Goal: Check status: Check status

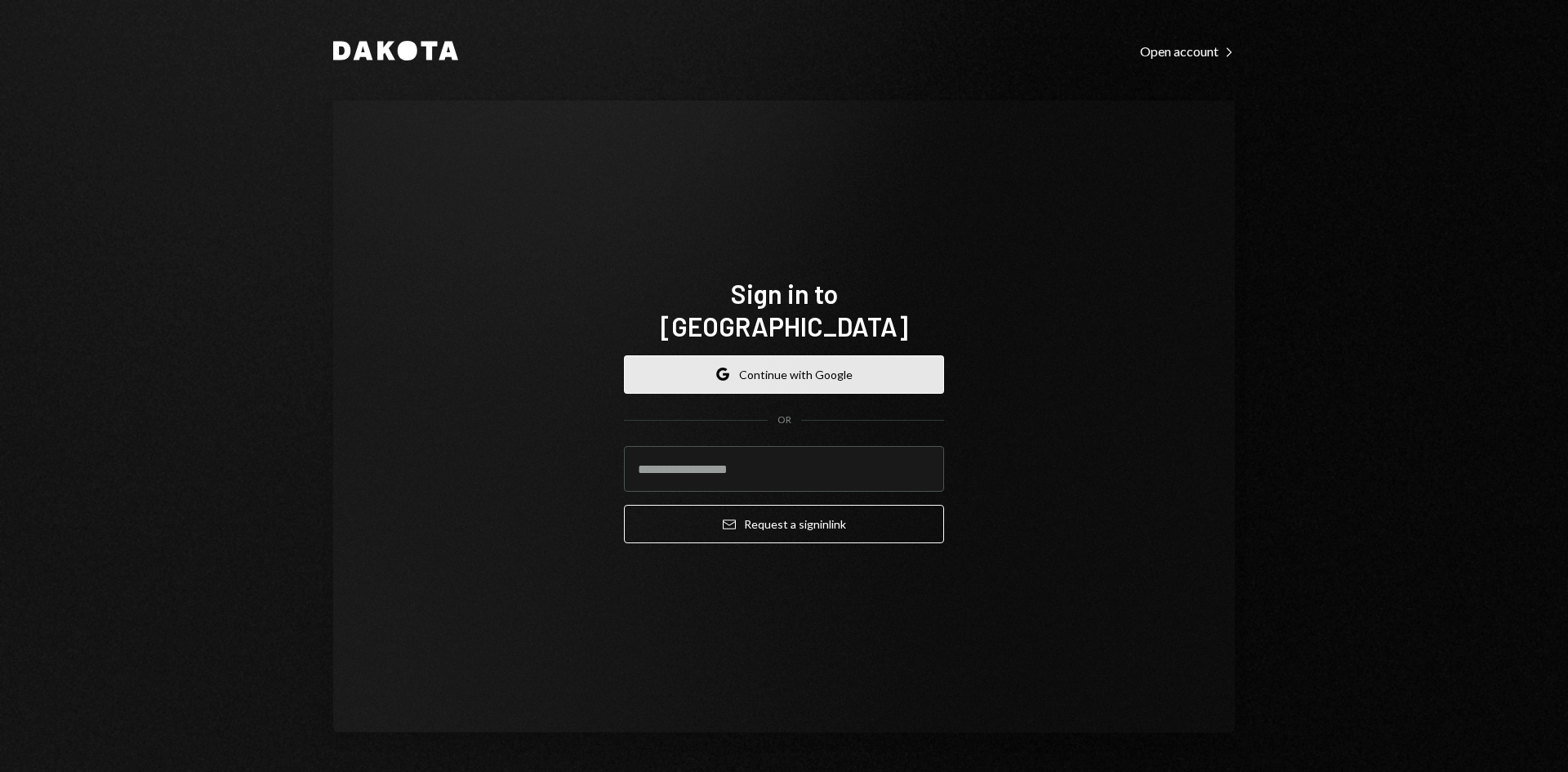
click at [719, 366] on button "Google Continue with Google" at bounding box center [784, 375] width 320 height 39
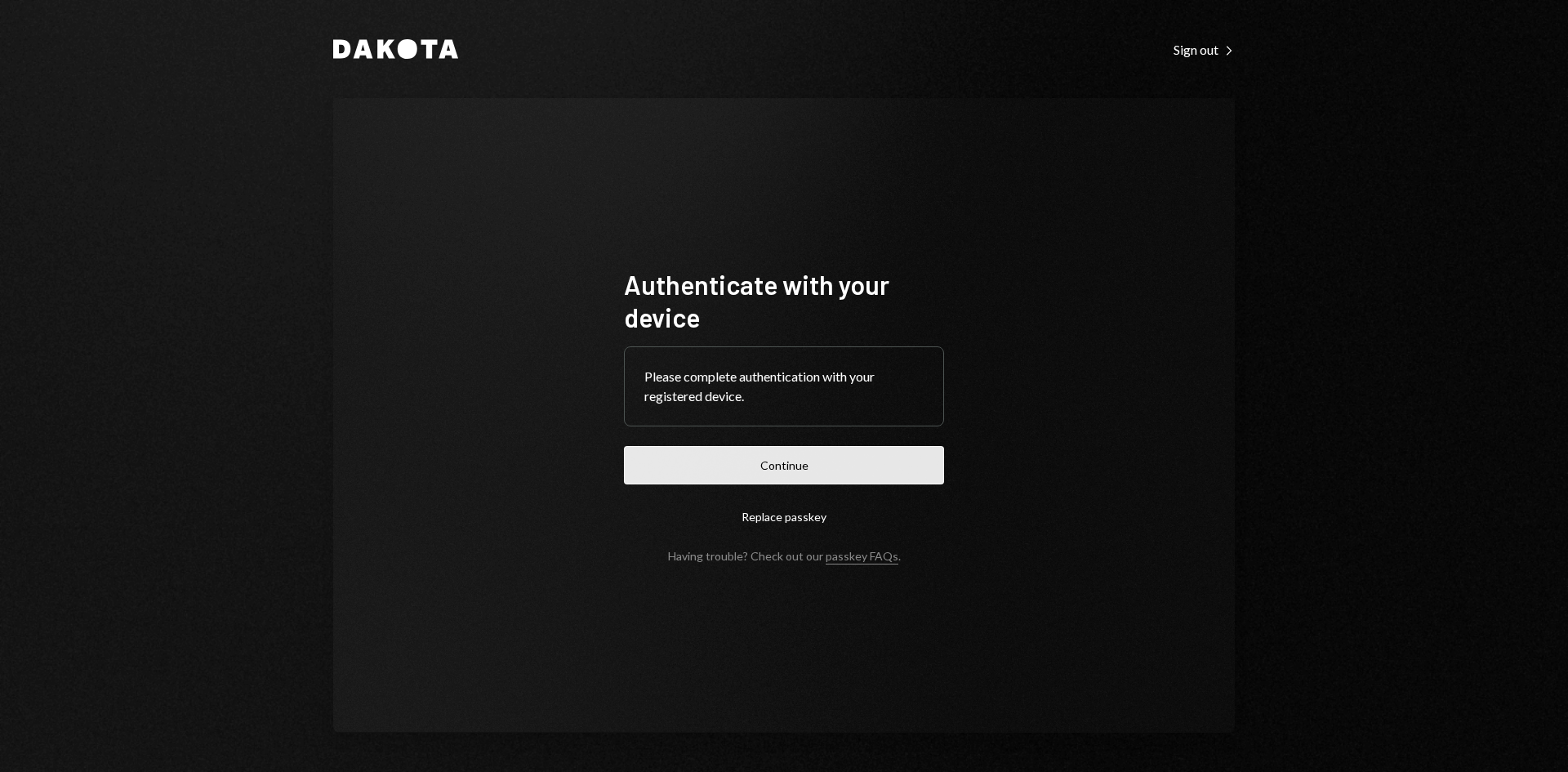
click at [758, 474] on button "Continue" at bounding box center [784, 465] width 320 height 39
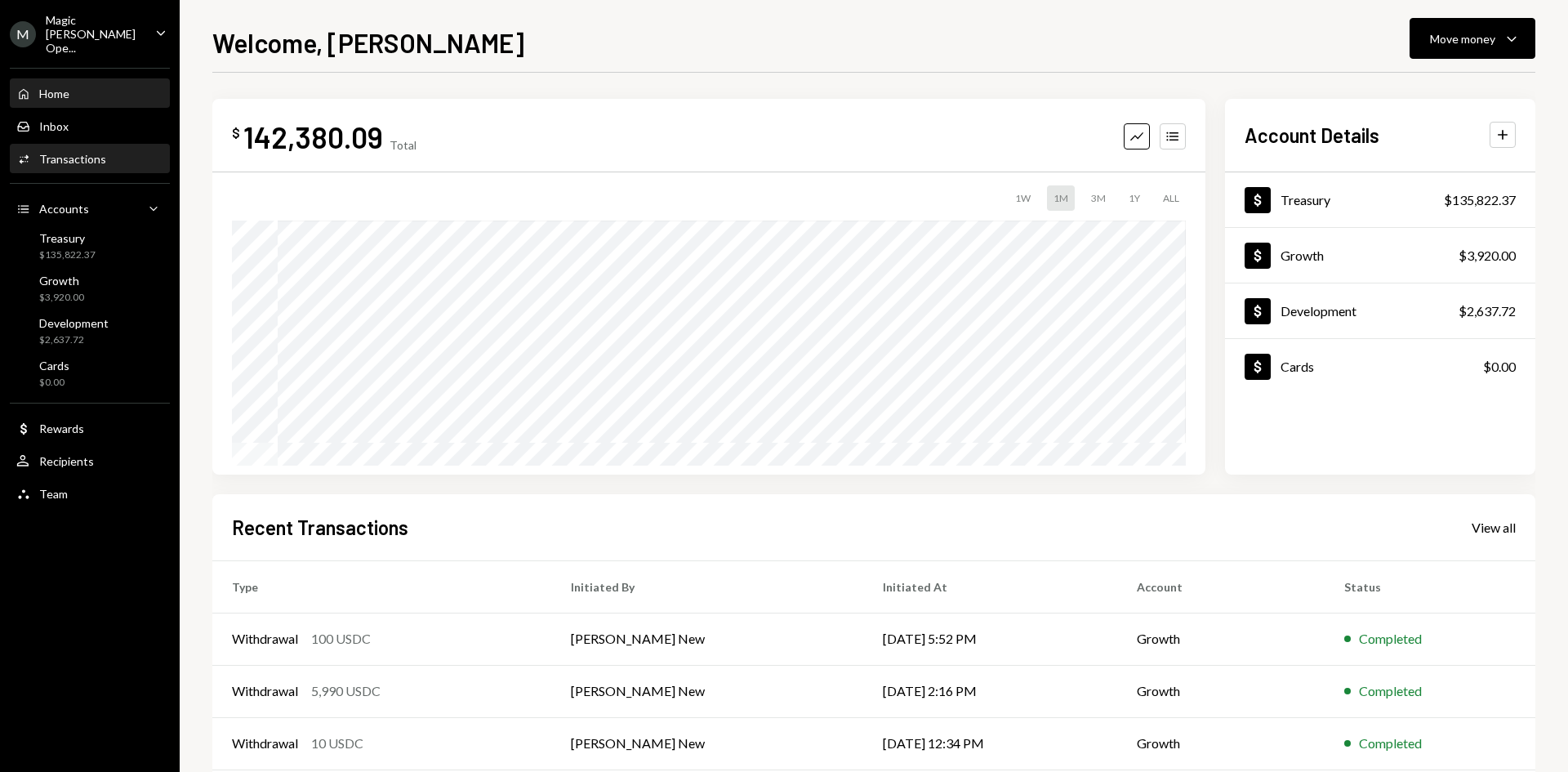
click at [93, 152] on div "Transactions" at bounding box center [73, 158] width 67 height 14
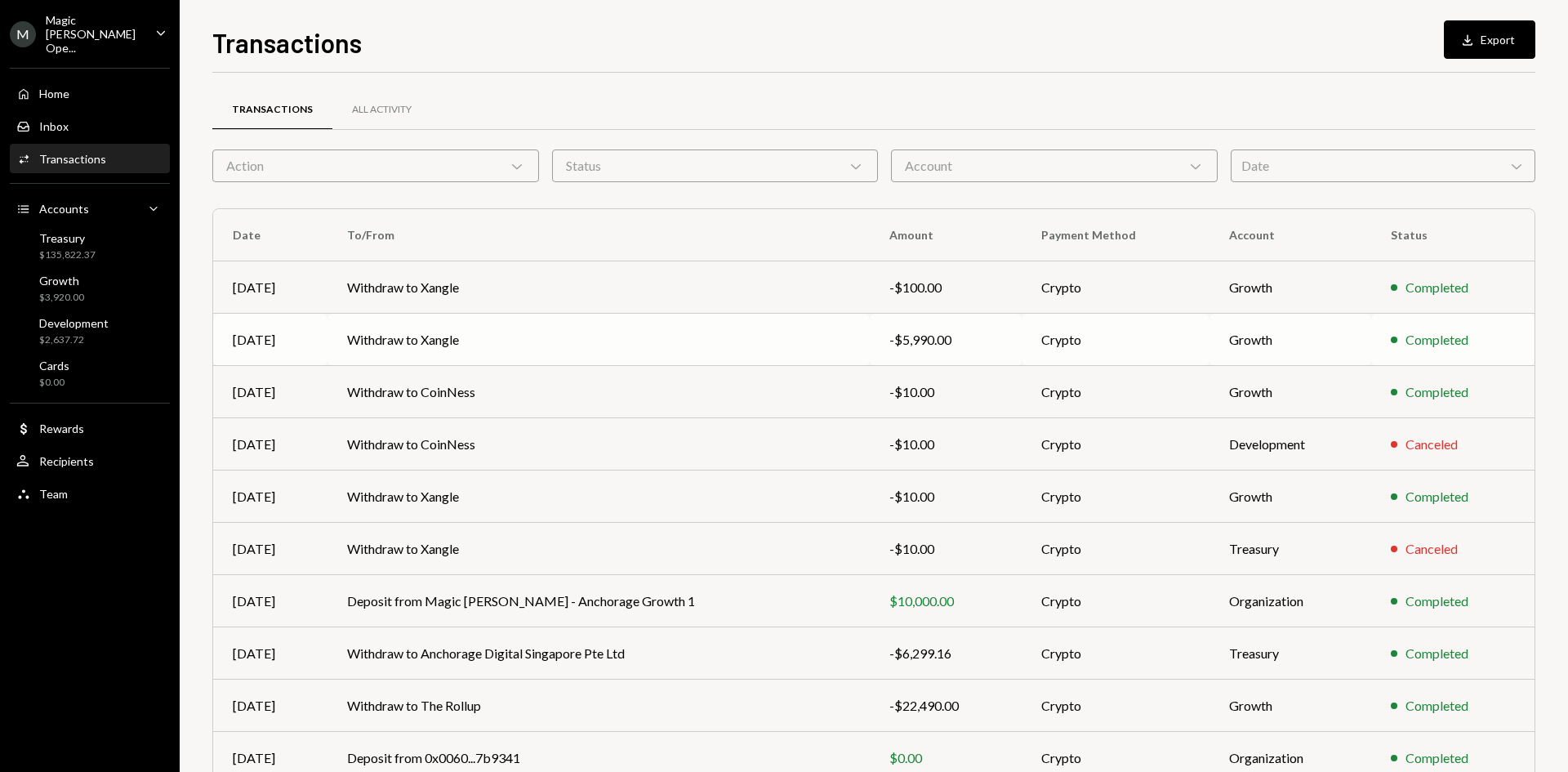
click at [594, 327] on td "Withdraw to Xangle" at bounding box center [598, 339] width 542 height 52
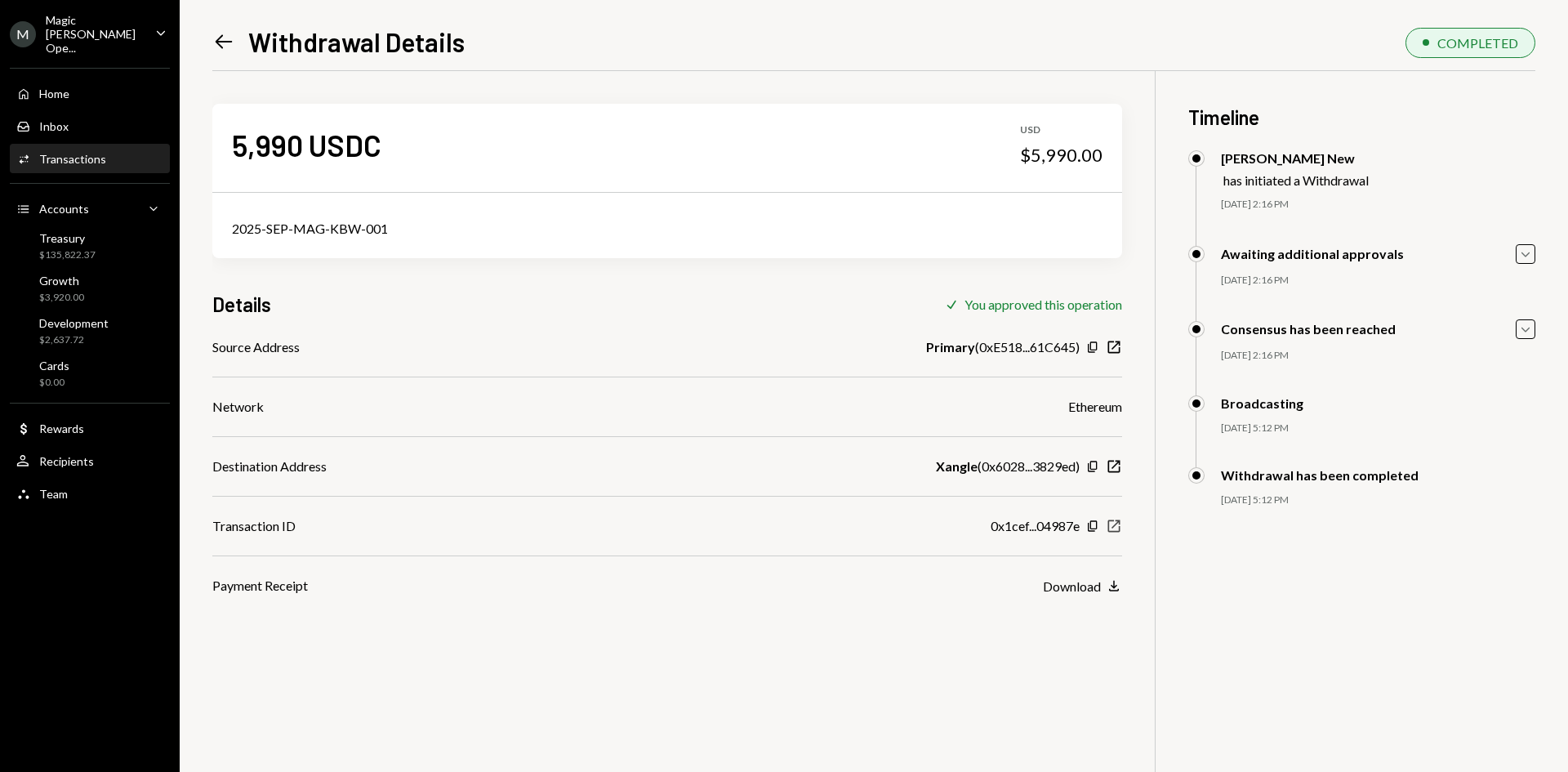
click at [1115, 524] on icon "New Window" at bounding box center [1114, 526] width 16 height 16
click at [76, 157] on div "Activities Transactions" at bounding box center [90, 158] width 147 height 28
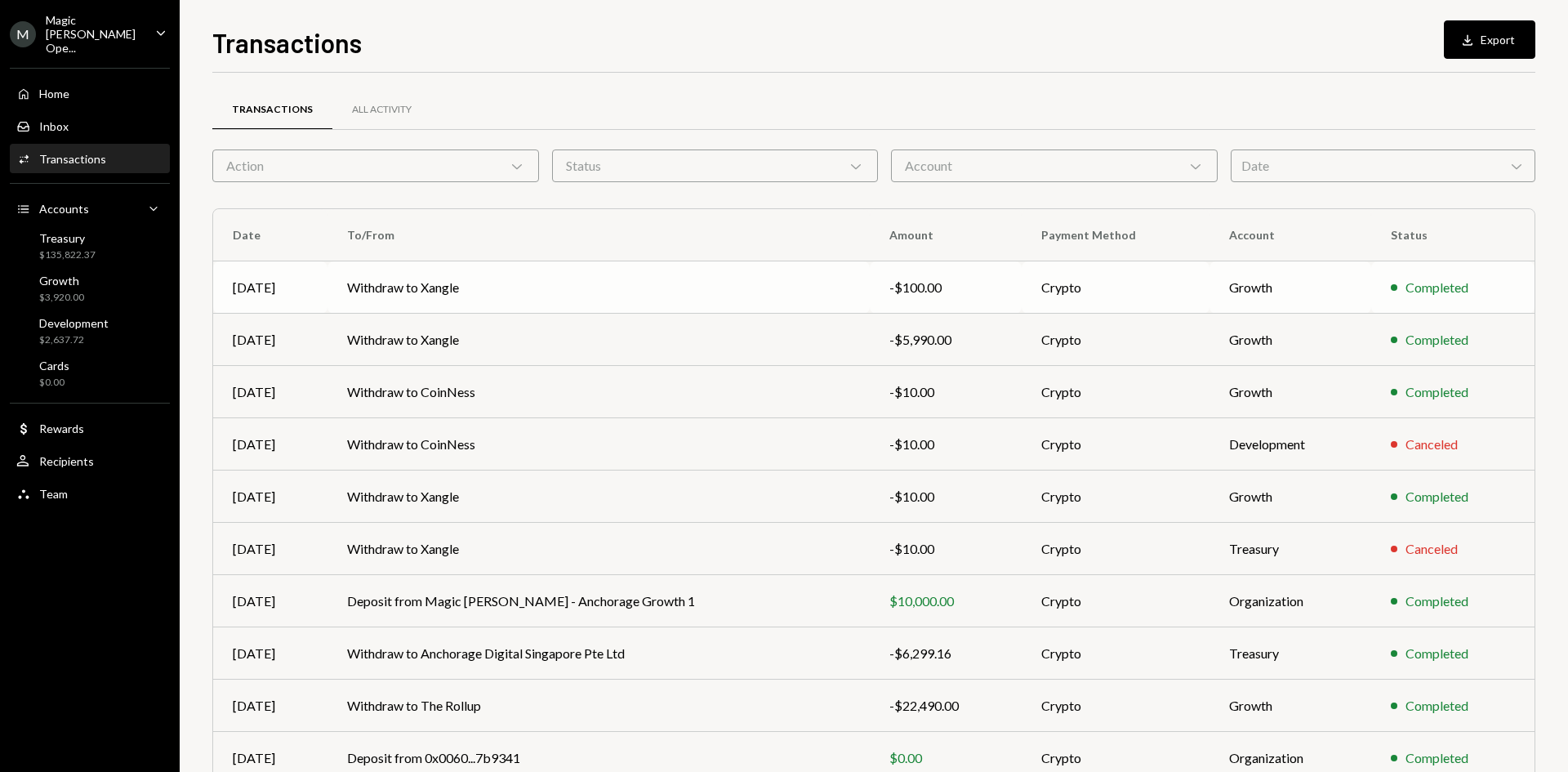
click at [632, 301] on td "Withdraw to Xangle" at bounding box center [598, 287] width 542 height 52
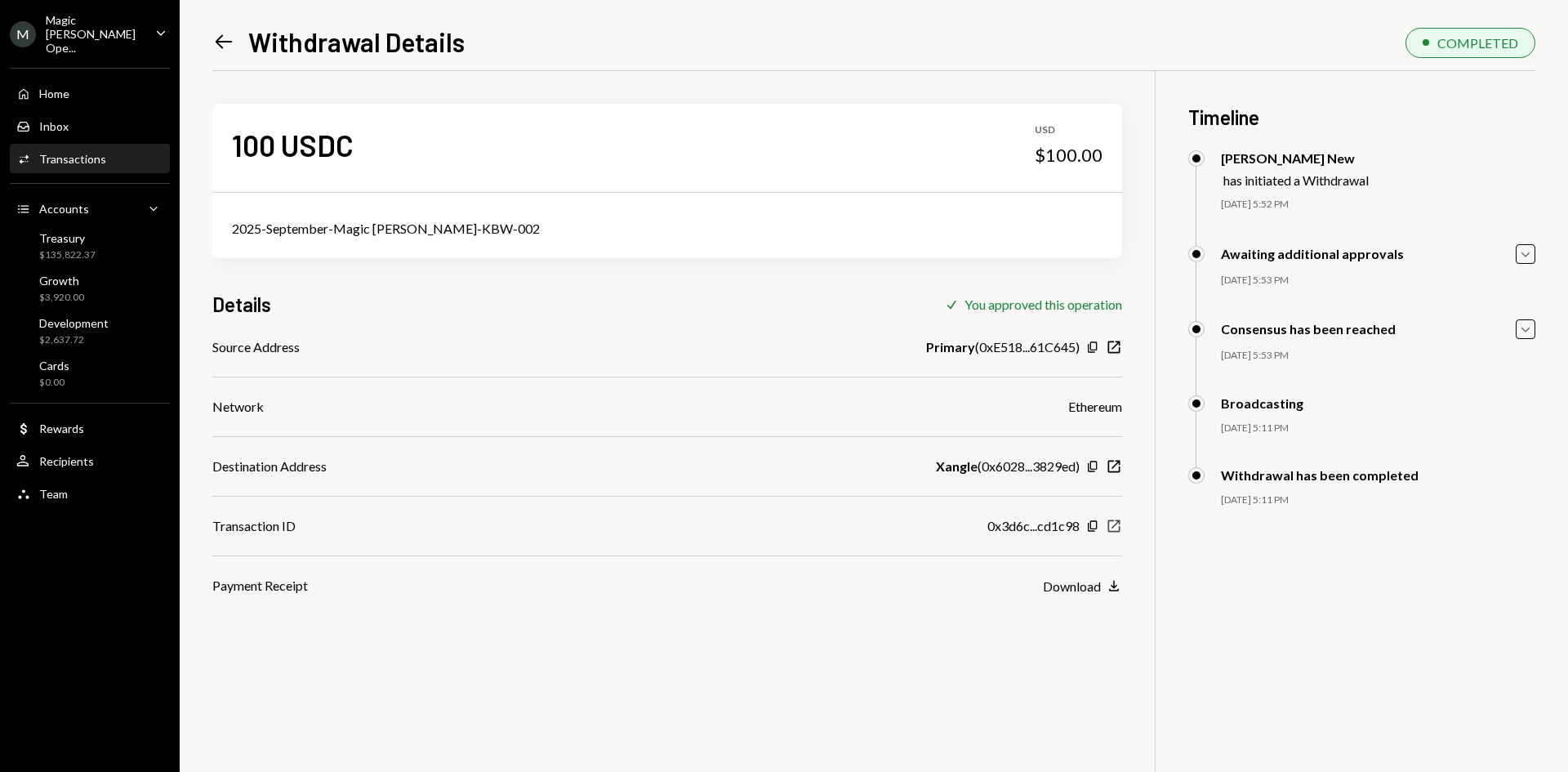
click at [1118, 523] on icon "button" at bounding box center [1115, 526] width 13 height 13
